Goal: Task Accomplishment & Management: Complete application form

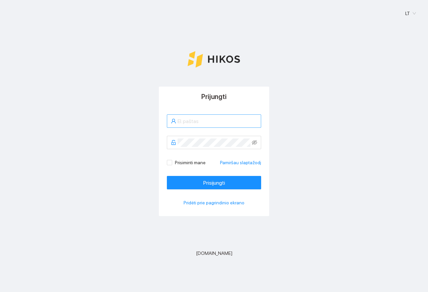
click at [201, 126] on span at bounding box center [214, 120] width 94 height 13
click at [205, 122] on input "text" at bounding box center [218, 121] width 80 height 8
type input "p.astrauskas@gmail.com"
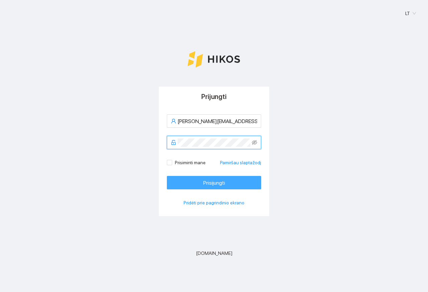
click at [211, 183] on span "Prisijungti" at bounding box center [215, 183] width 22 height 8
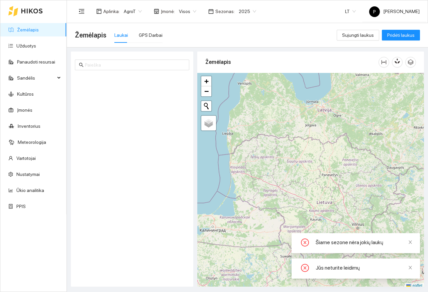
click at [248, 10] on span "2025" at bounding box center [247, 11] width 17 height 10
click at [244, 86] on div "2026" at bounding box center [243, 88] width 17 height 7
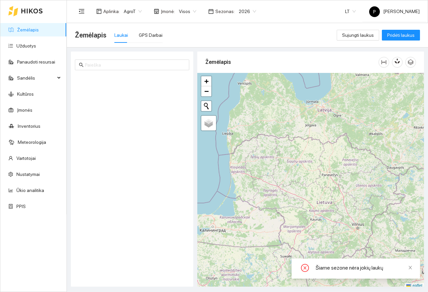
click at [129, 14] on span "AgroT" at bounding box center [133, 11] width 18 height 10
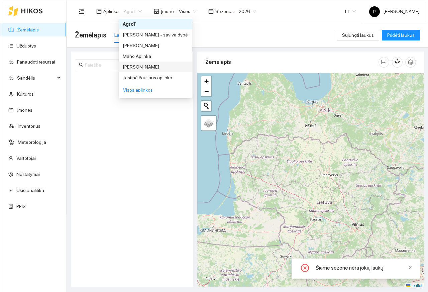
click at [132, 67] on div "[PERSON_NAME]" at bounding box center [155, 66] width 65 height 7
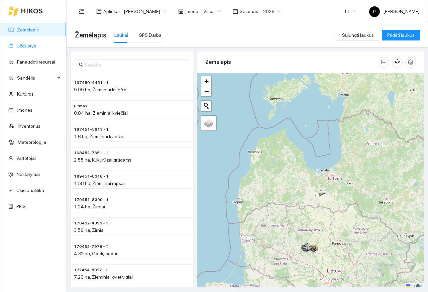
click at [34, 47] on link "Užduotys" at bounding box center [26, 45] width 20 height 5
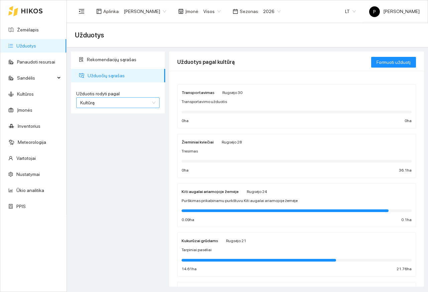
click at [154, 103] on span "Kultūrą" at bounding box center [117, 103] width 75 height 10
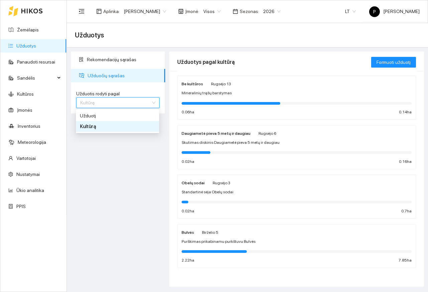
scroll to position [455, 0]
click at [83, 116] on span "Užduotį" at bounding box center [88, 115] width 16 height 5
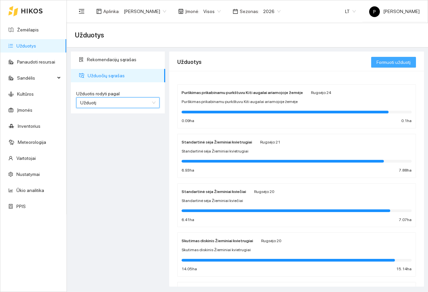
click at [398, 63] on span "Formuoti užduotį" at bounding box center [394, 62] width 34 height 7
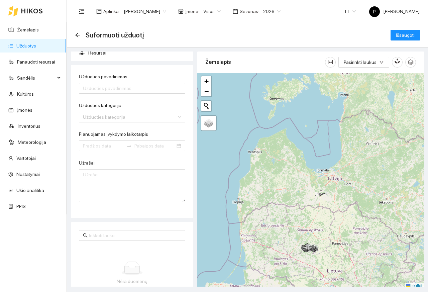
scroll to position [47, 0]
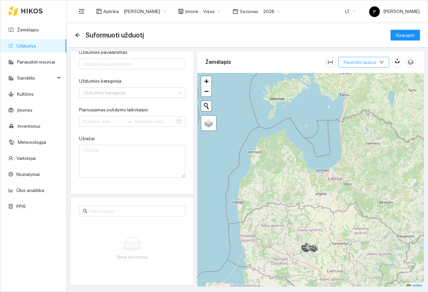
click at [371, 62] on span "Pasirinkti laukus" at bounding box center [360, 62] width 33 height 7
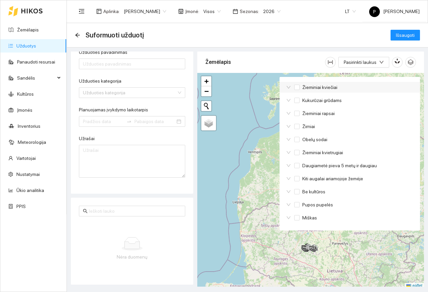
click at [289, 87] on icon "down" at bounding box center [289, 87] width 5 height 5
click at [296, 87] on input "Žieminiai kviečiai" at bounding box center [297, 87] width 5 height 5
checkbox input "true"
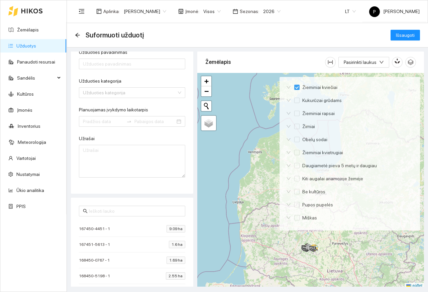
click at [92, 232] on span "167450-4451 - 1" at bounding box center [96, 229] width 34 height 7
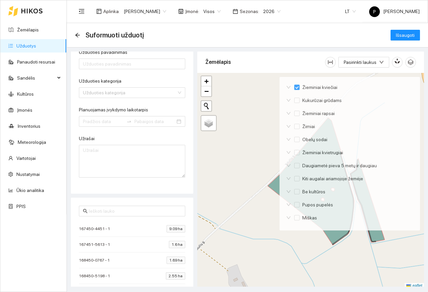
click at [97, 230] on span "167450-4451 - 1" at bounding box center [96, 229] width 34 height 7
click at [94, 231] on span "167450-4451 - 1" at bounding box center [96, 229] width 34 height 7
click at [397, 62] on icon "button" at bounding box center [396, 62] width 3 height 3
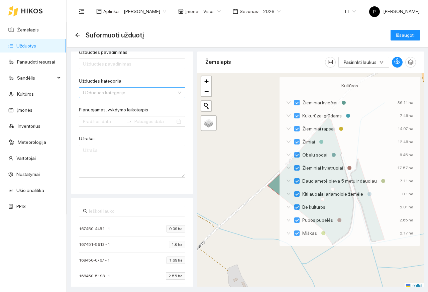
click at [114, 93] on input "Užduoties kategorija" at bounding box center [130, 93] width 94 height 10
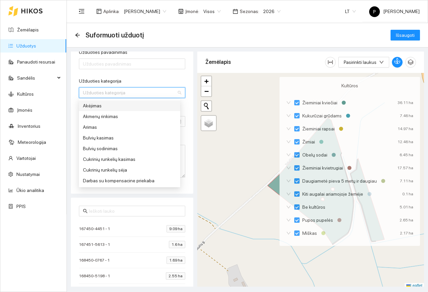
paste input "sėja"
type input "sėja"
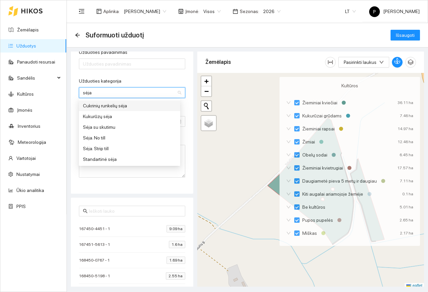
click at [91, 159] on div "Standartinė sėja" at bounding box center [129, 159] width 93 height 7
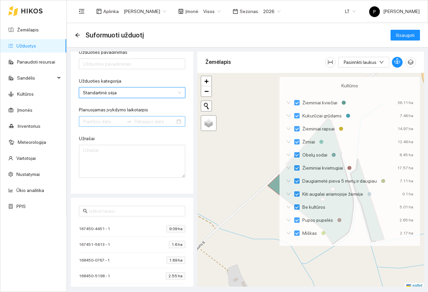
click at [95, 122] on input "Planuojamas įvykdymo laikotarpis" at bounding box center [103, 121] width 41 height 7
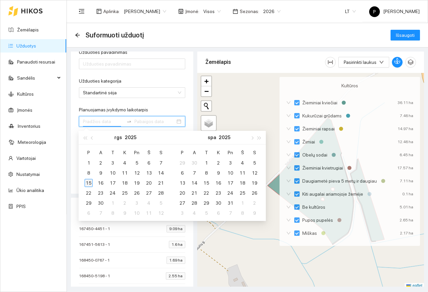
click at [89, 183] on div "15" at bounding box center [89, 183] width 8 height 8
type input "2025-09-15"
click at [101, 184] on div "16" at bounding box center [101, 183] width 8 height 8
type input "2025-09-16"
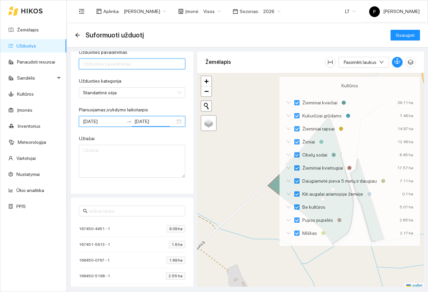
click at [100, 65] on input "Užduoties pavadinimas" at bounding box center [132, 64] width 106 height 11
paste input "Žieminių kviečių sėja"
type input "Žieminių kviečių sėja"
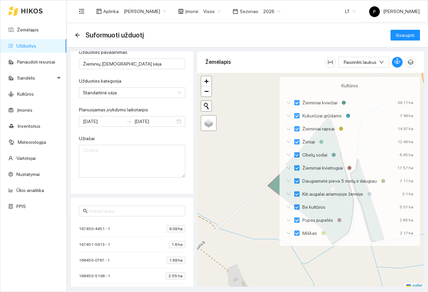
click at [88, 230] on span "167450-4451 - 1" at bounding box center [96, 229] width 34 height 7
